Goal: Task Accomplishment & Management: Manage account settings

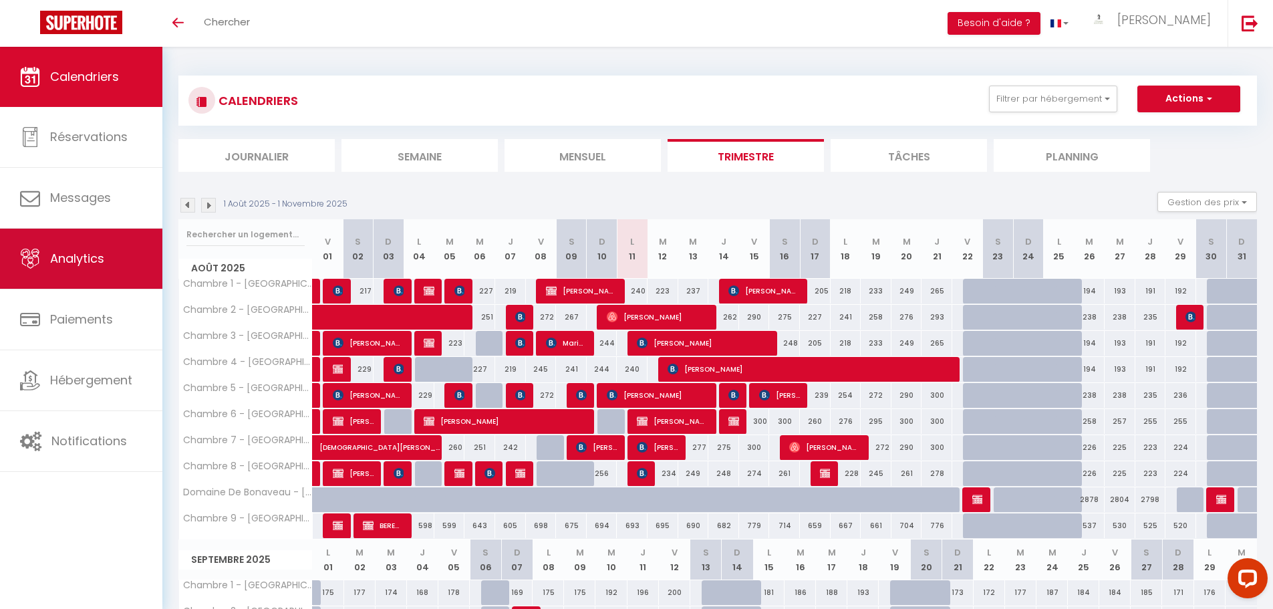
click at [104, 249] on link "Analytics" at bounding box center [81, 258] width 162 height 60
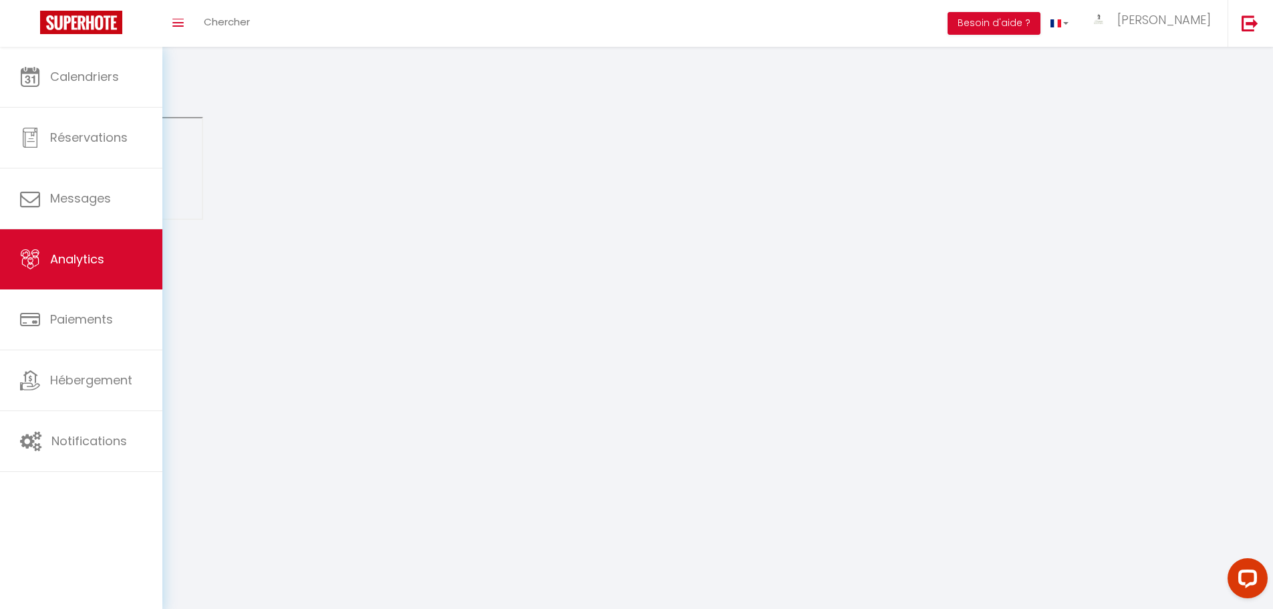
select select "2025"
select select "8"
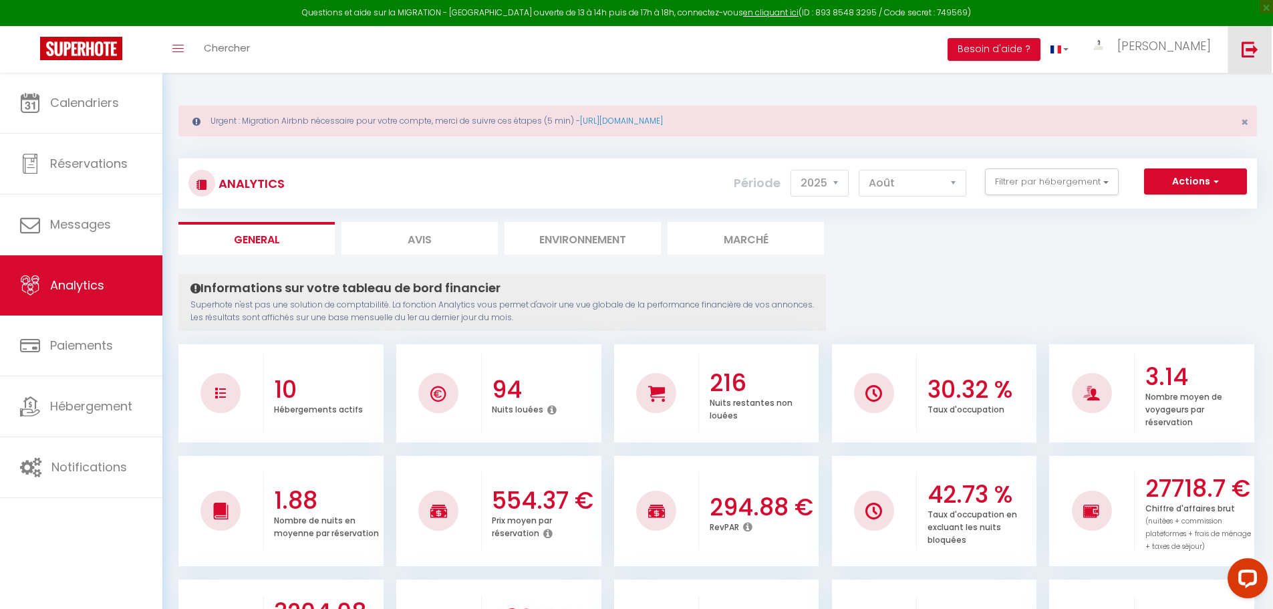
click at [1259, 57] on link at bounding box center [1249, 49] width 44 height 47
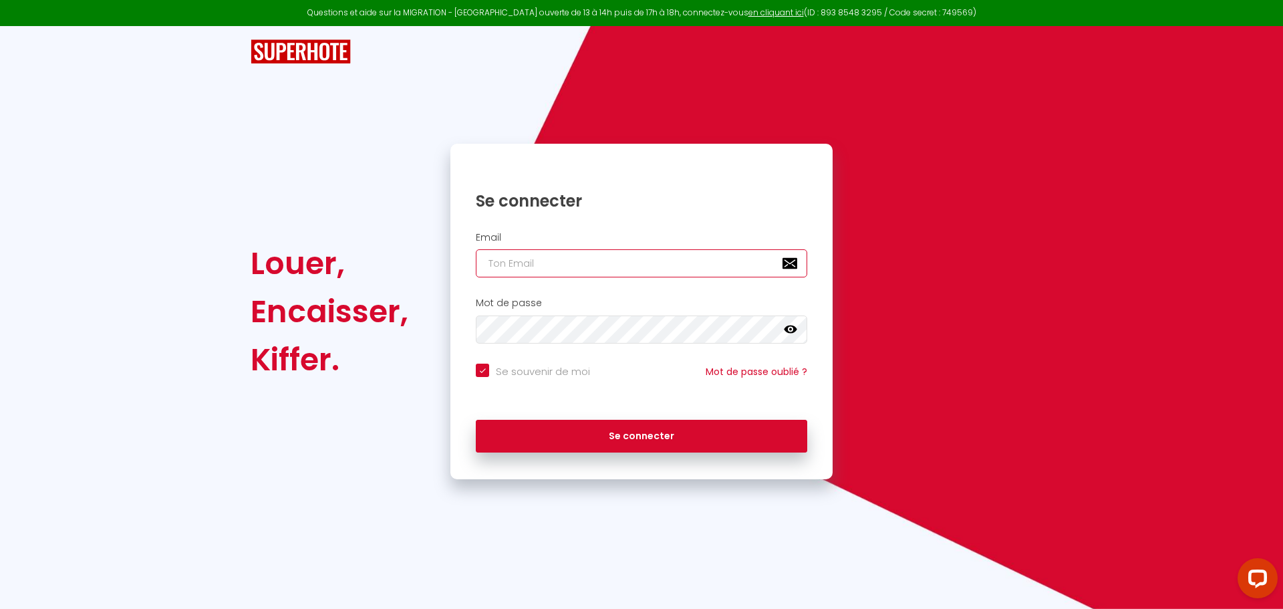
type input "[EMAIL_ADDRESS][DOMAIN_NAME]"
checkbox input "true"
click at [621, 267] on input "[EMAIL_ADDRESS][DOMAIN_NAME]" at bounding box center [641, 263] width 331 height 28
type input "[EMAIL_ADDRESS][DOMAIN_NAME]"
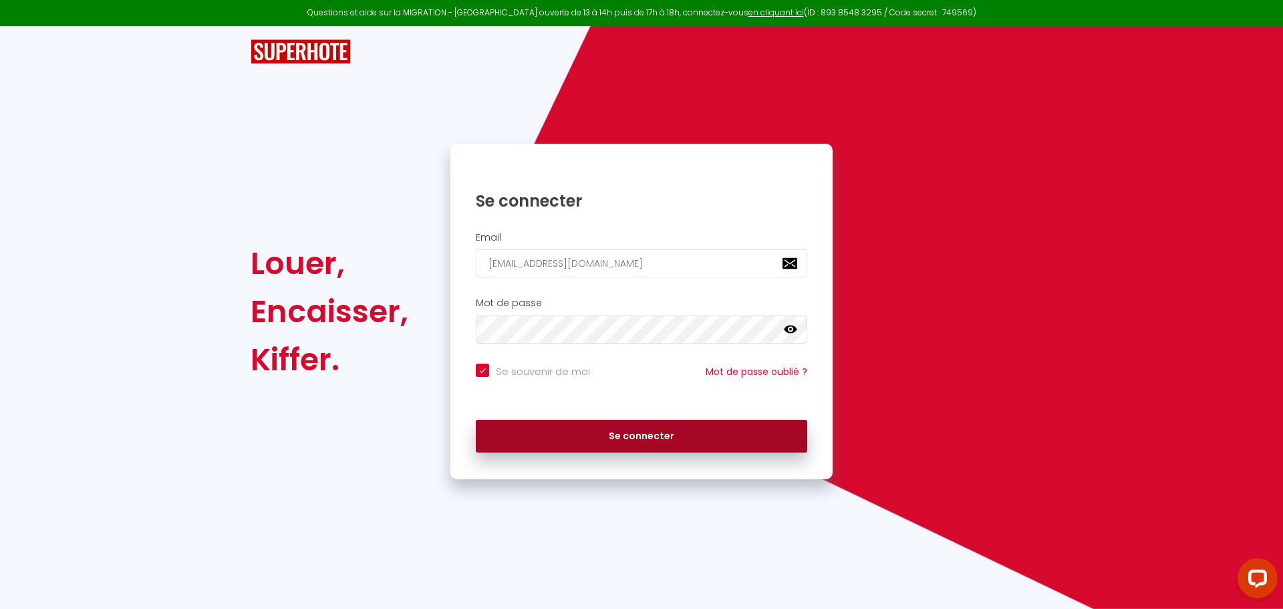
click at [676, 436] on button "Se connecter" at bounding box center [641, 436] width 331 height 33
checkbox input "true"
